Goal: Navigation & Orientation: Find specific page/section

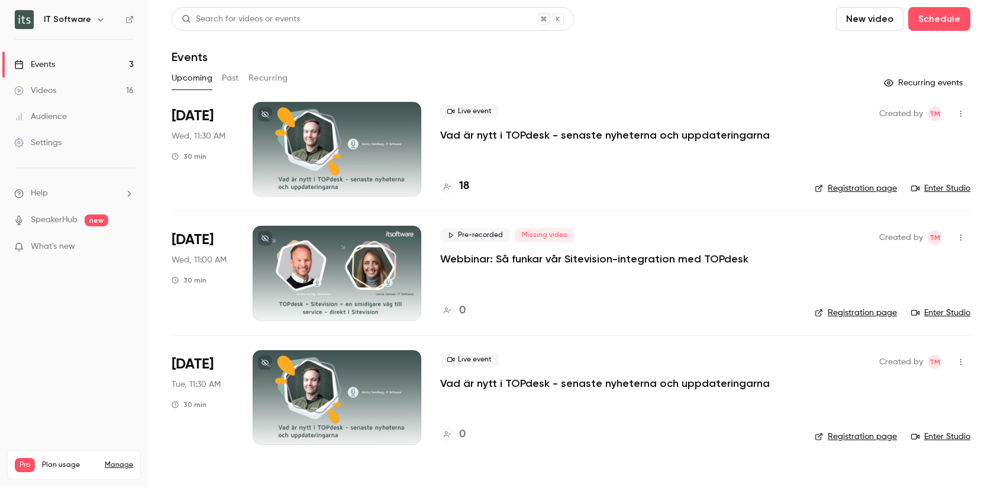
click at [56, 247] on span "What's new" at bounding box center [53, 246] width 44 height 12
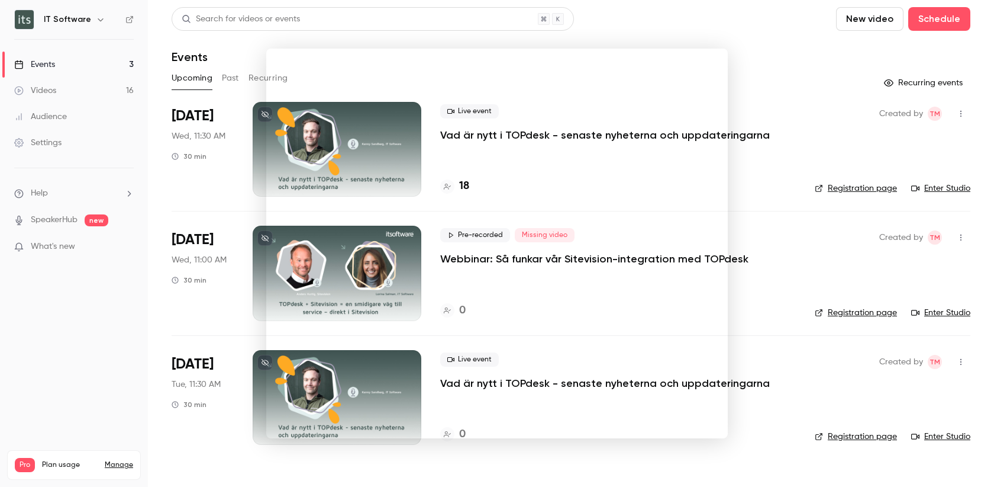
click at [722, 28] on div at bounding box center [497, 243] width 994 height 487
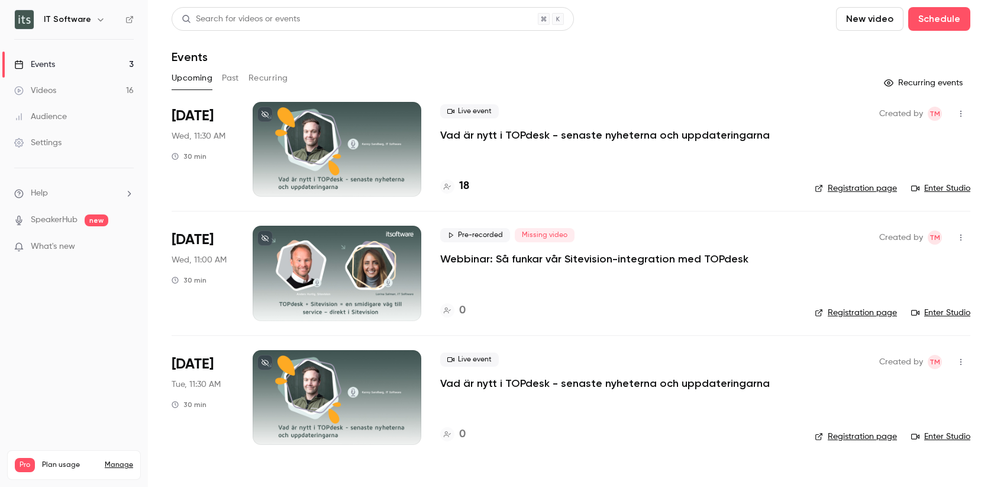
click at [63, 91] on link "Videos 16" at bounding box center [74, 91] width 148 height 26
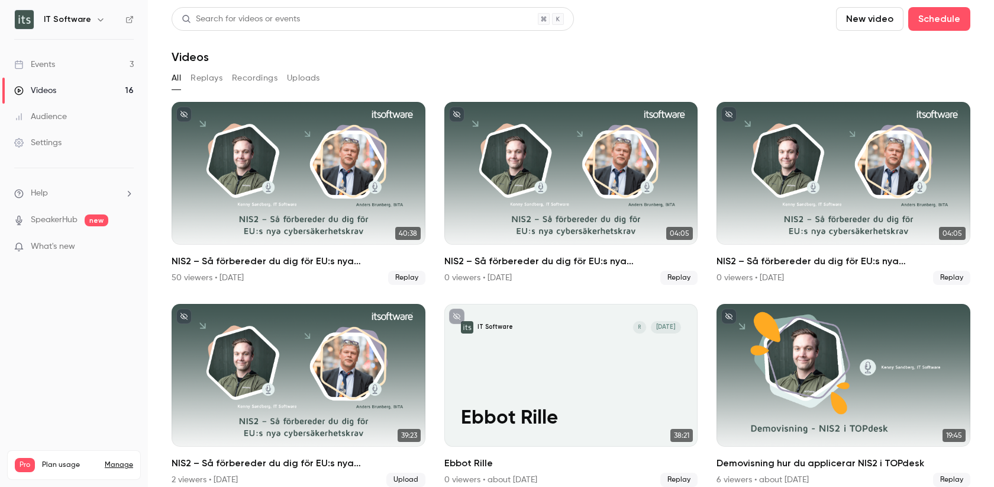
click at [43, 61] on div "Events" at bounding box center [34, 65] width 41 height 12
